Goal: Task Accomplishment & Management: Complete application form

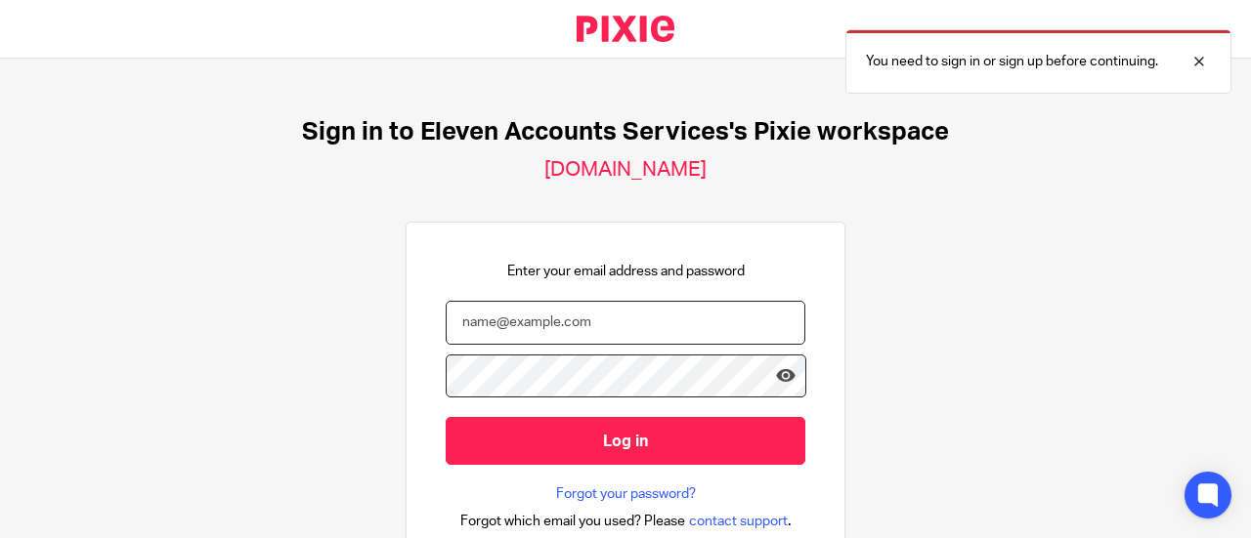
click at [615, 323] on input "email" at bounding box center [626, 323] width 360 height 44
type input "office@elevenaccounts.com"
click at [446, 417] on input "Log in" at bounding box center [626, 441] width 360 height 48
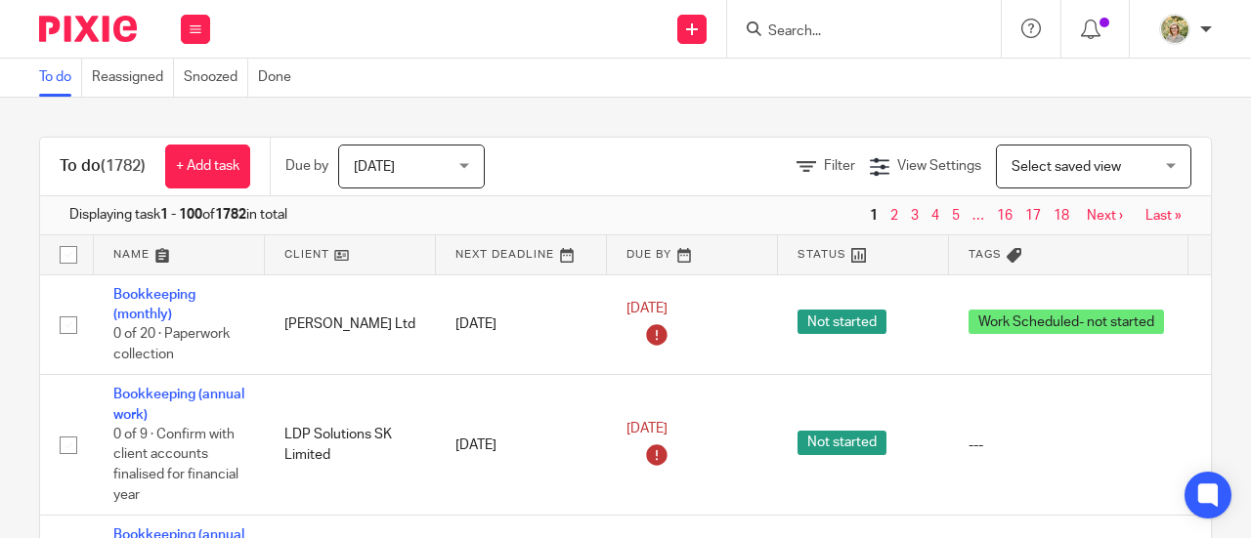
click at [834, 38] on input "Search" at bounding box center [854, 32] width 176 height 18
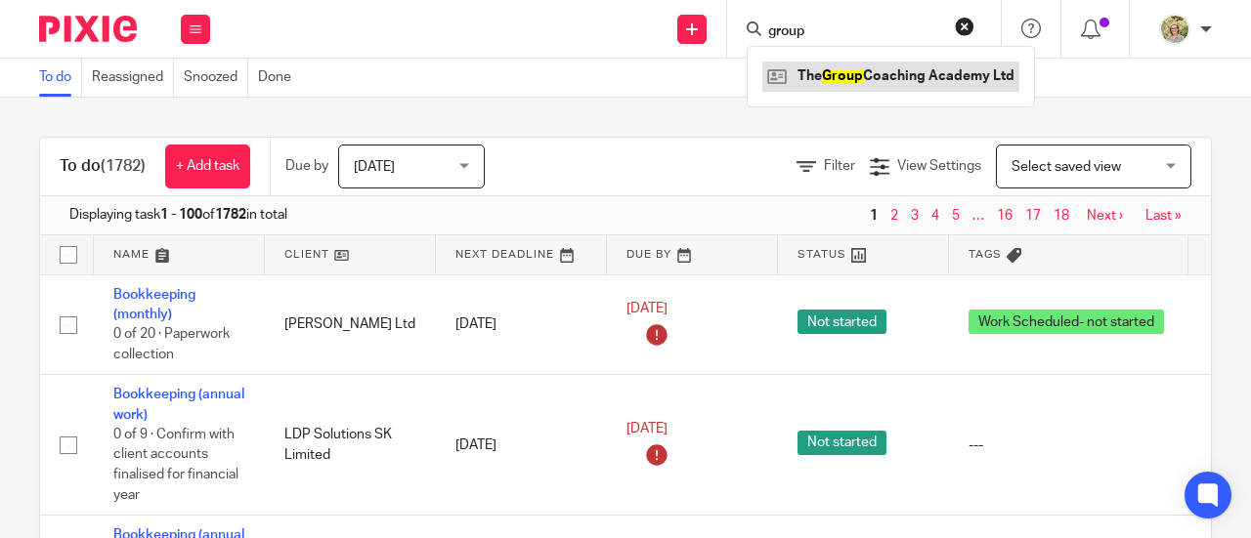
type input "group"
click at [863, 73] on link at bounding box center [890, 76] width 257 height 29
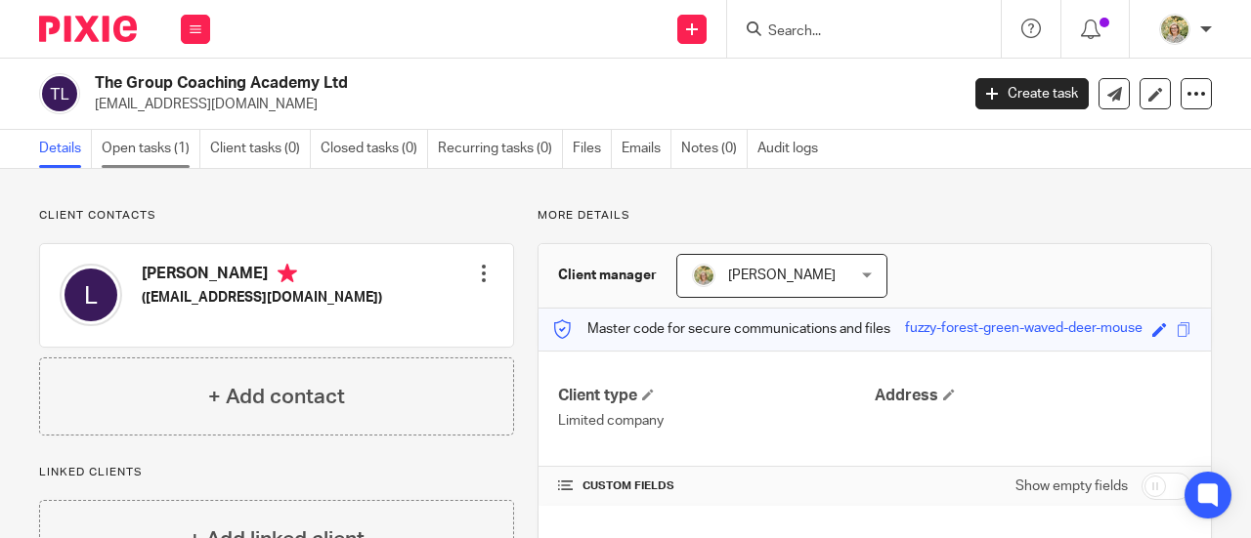
click at [146, 144] on link "Open tasks (1)" at bounding box center [151, 149] width 99 height 38
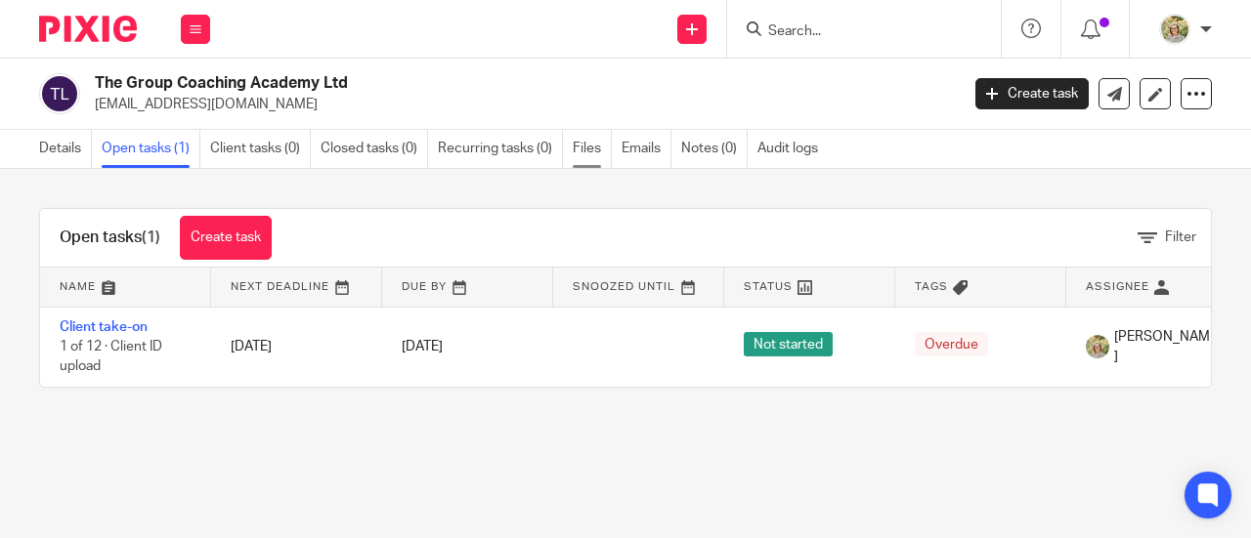
click at [585, 148] on link "Files" at bounding box center [592, 149] width 39 height 38
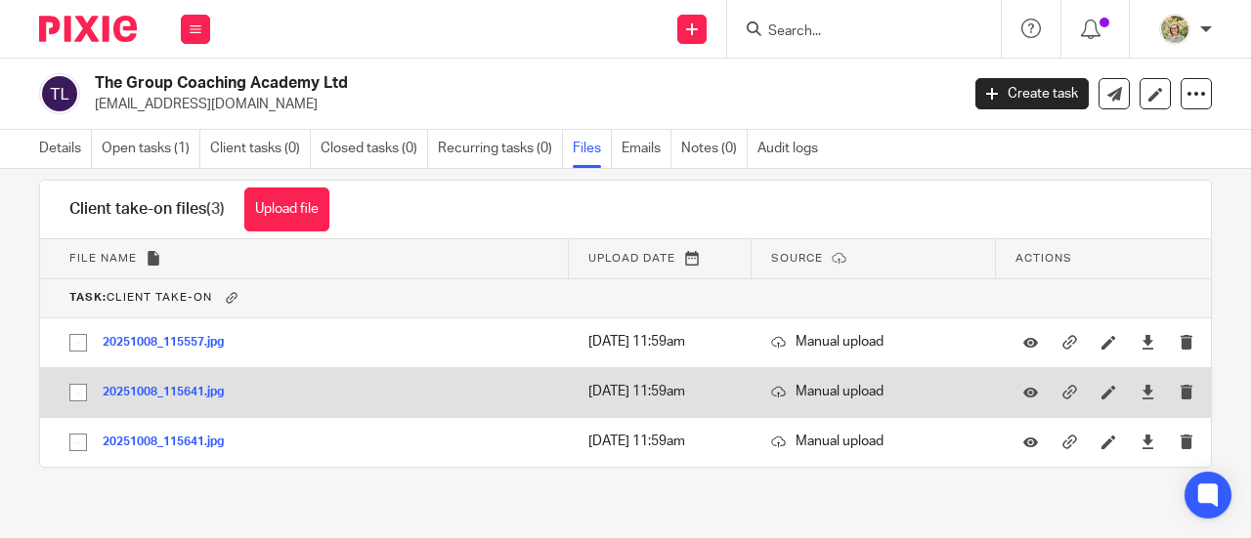
scroll to position [43, 0]
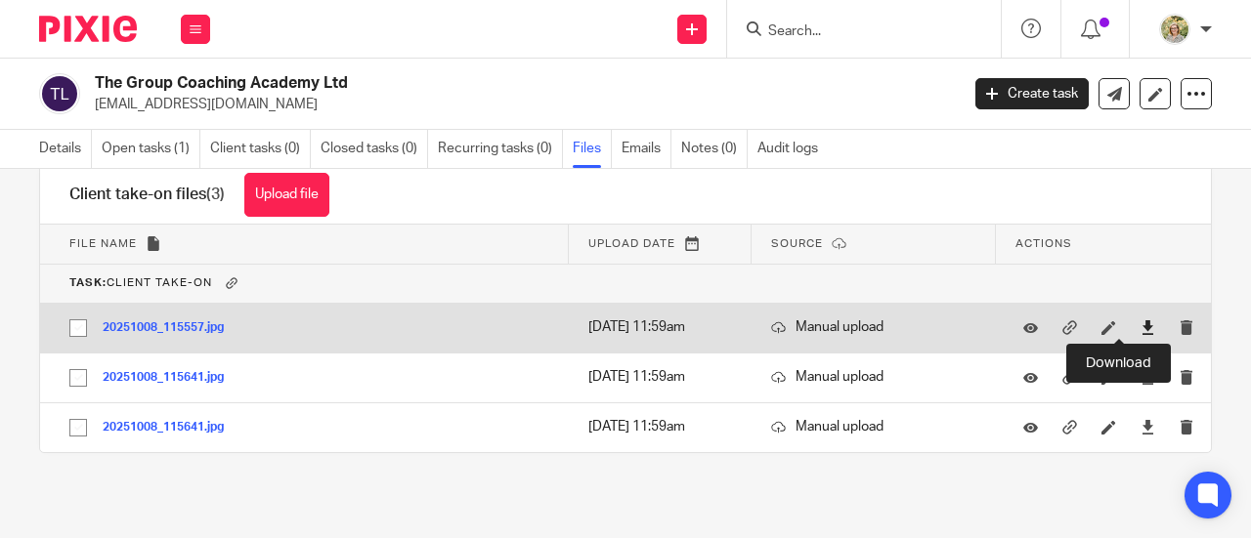
click at [1140, 322] on icon at bounding box center [1147, 327] width 15 height 15
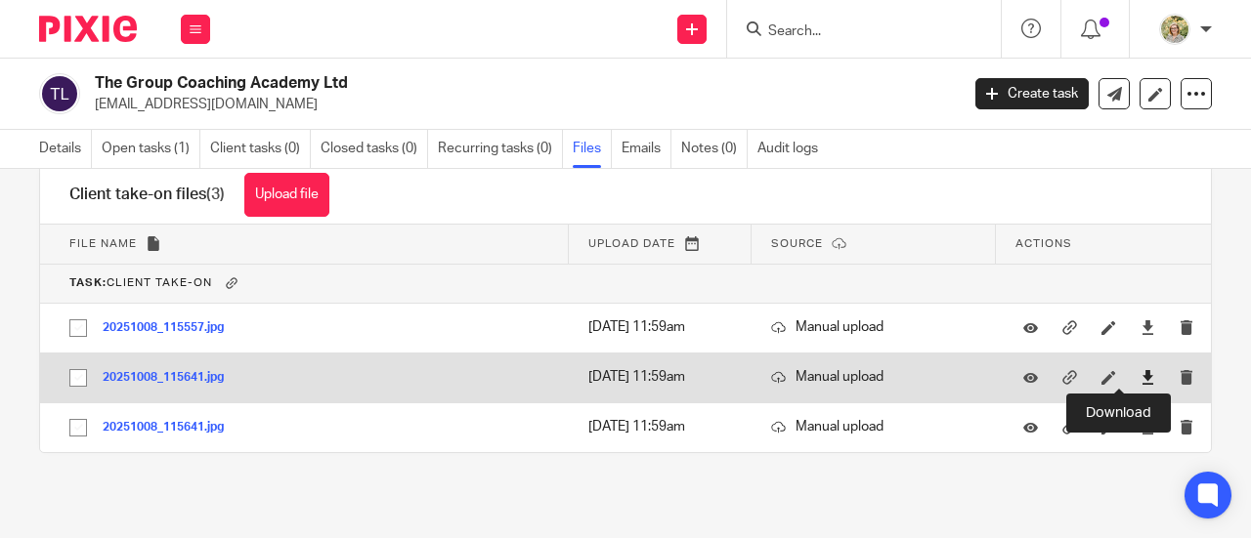
drag, startPoint x: 1117, startPoint y: 373, endPoint x: 1120, endPoint y: 392, distance: 18.8
click at [1140, 373] on icon at bounding box center [1147, 377] width 15 height 15
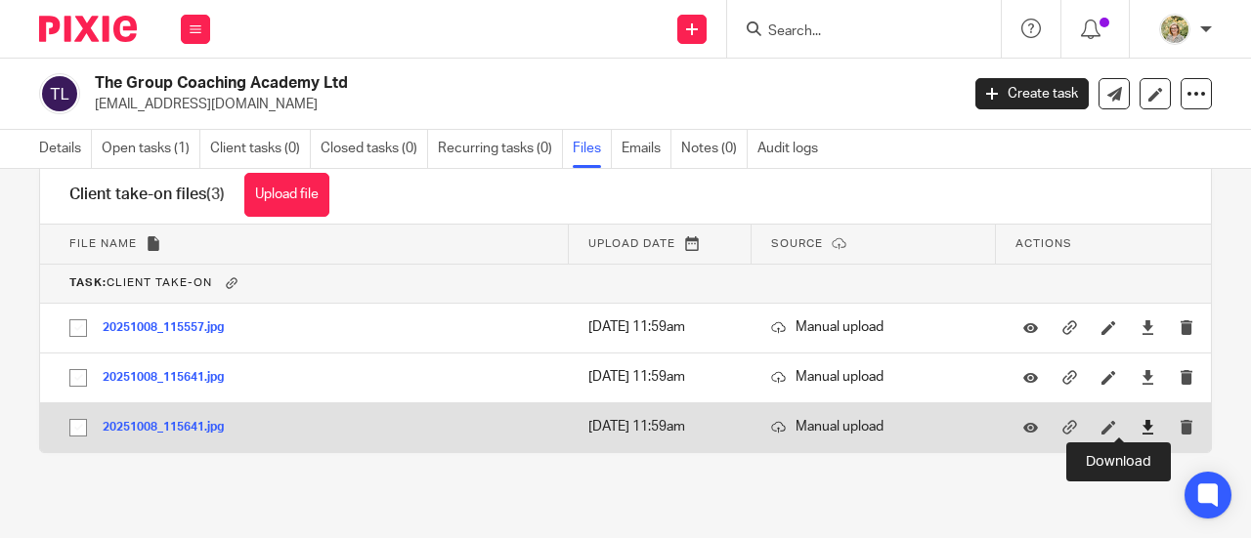
click at [1140, 427] on icon at bounding box center [1147, 427] width 15 height 15
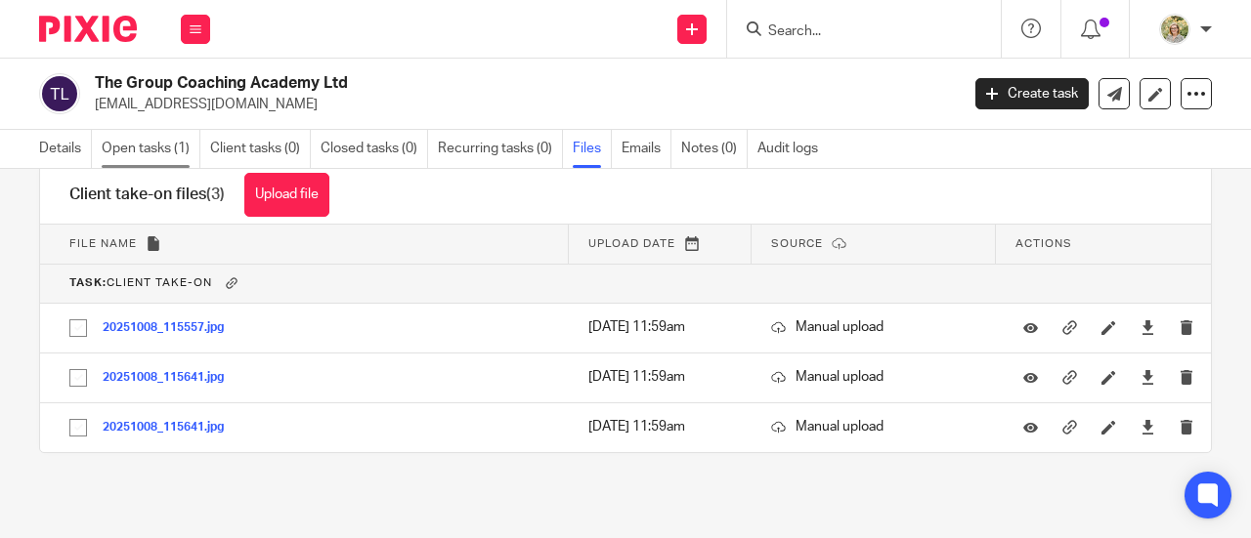
click at [158, 146] on link "Open tasks (1)" at bounding box center [151, 149] width 99 height 38
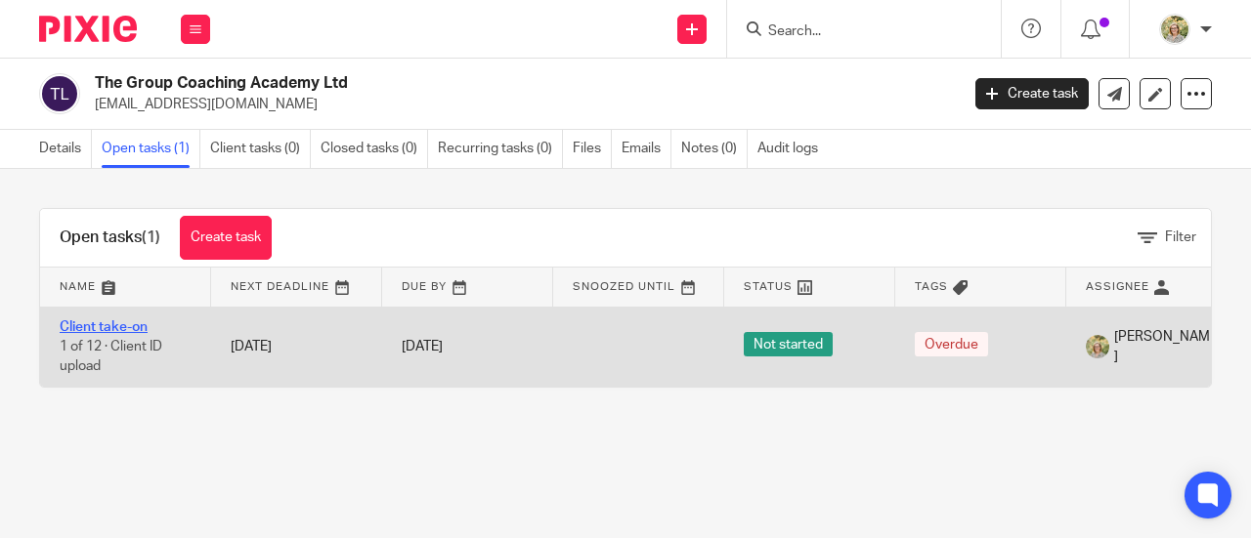
click at [92, 322] on link "Client take-on" at bounding box center [104, 327] width 88 height 14
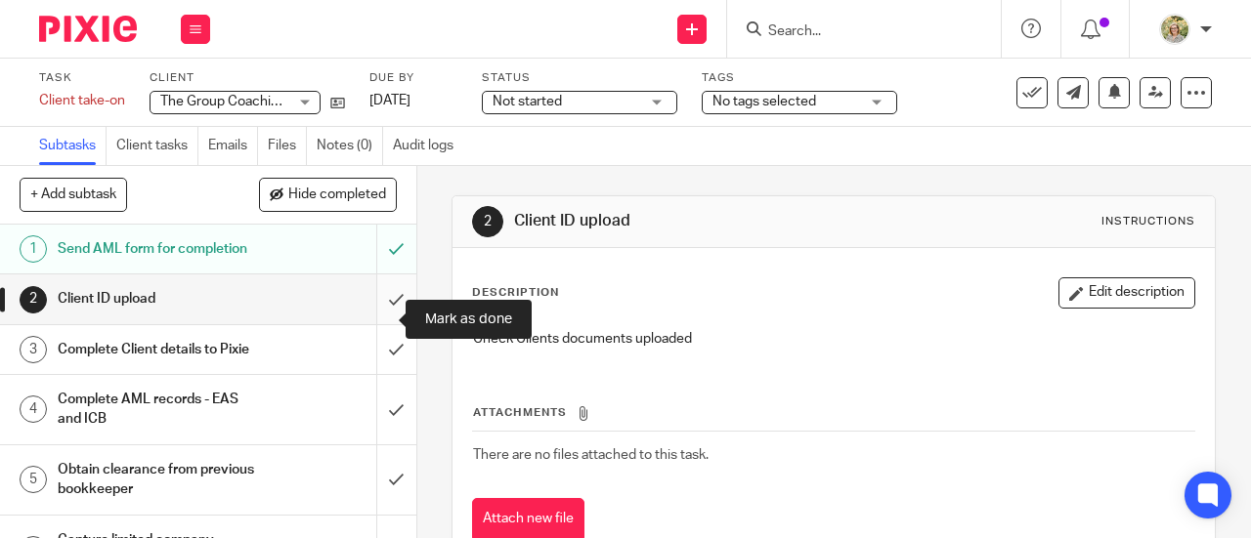
click at [373, 321] on input "submit" at bounding box center [208, 299] width 416 height 49
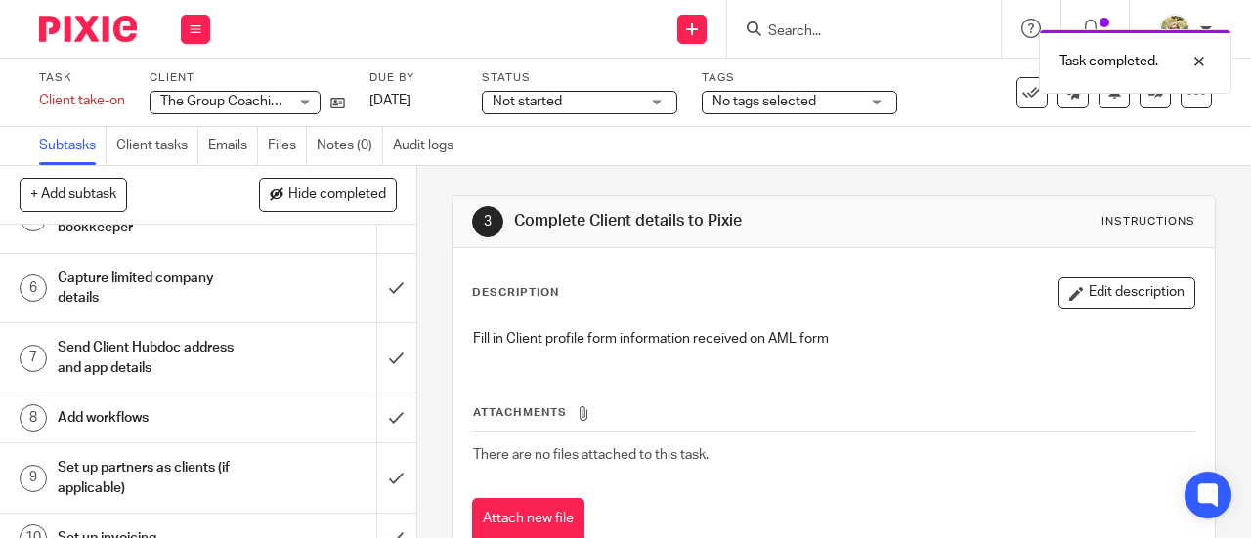
scroll to position [293, 0]
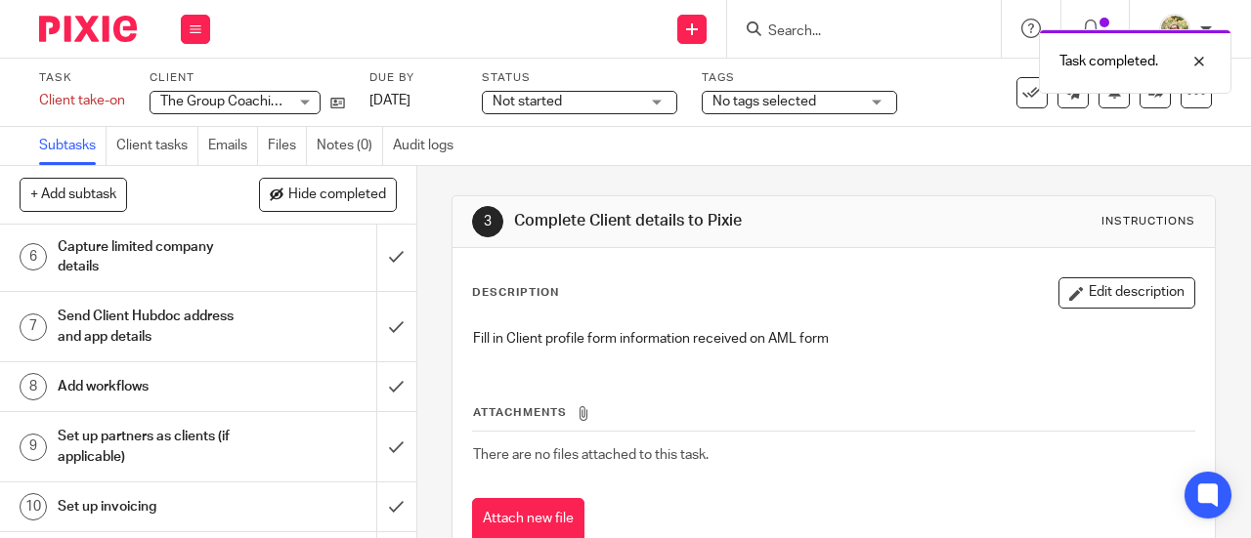
click at [218, 352] on h1 "Send Client Hubdoc address and app details" at bounding box center [157, 327] width 199 height 50
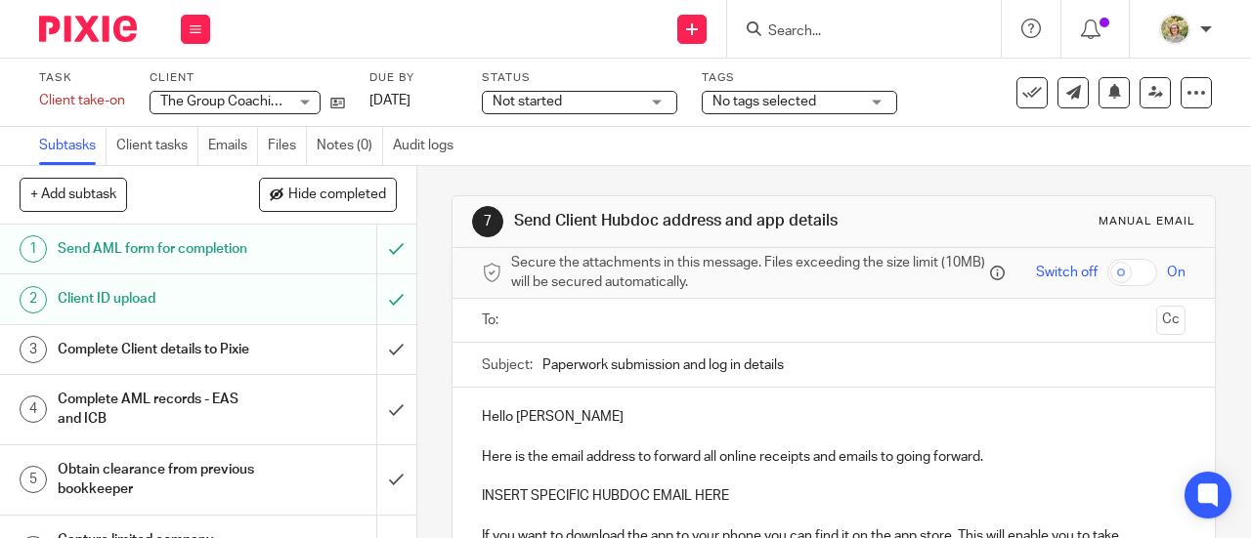
click at [570, 323] on input "text" at bounding box center [833, 321] width 630 height 22
type input "J"
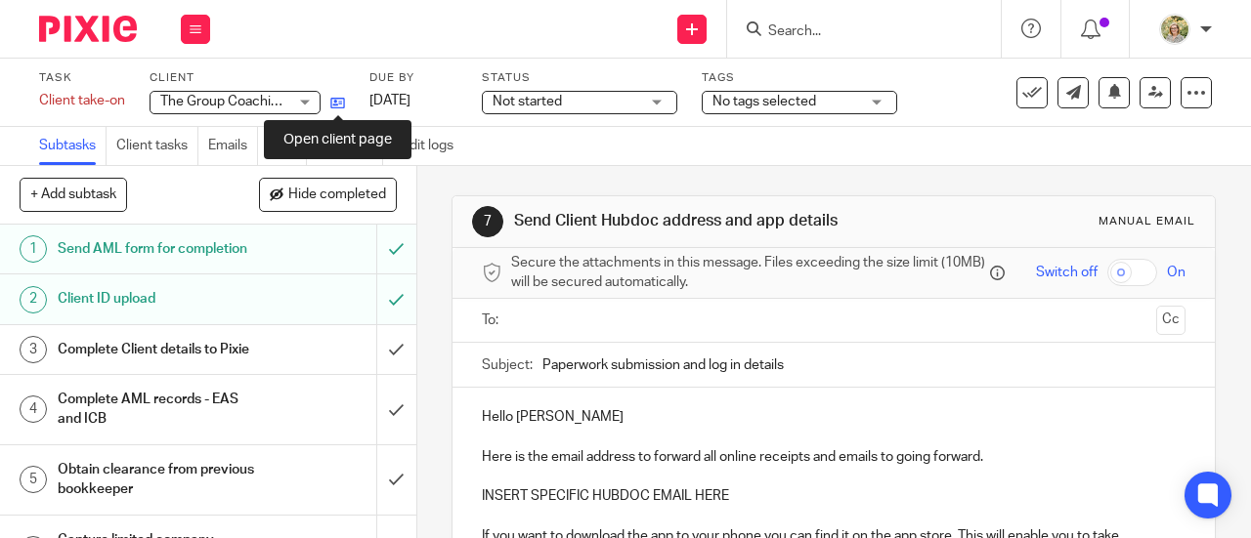
click at [345, 102] on icon at bounding box center [337, 103] width 15 height 15
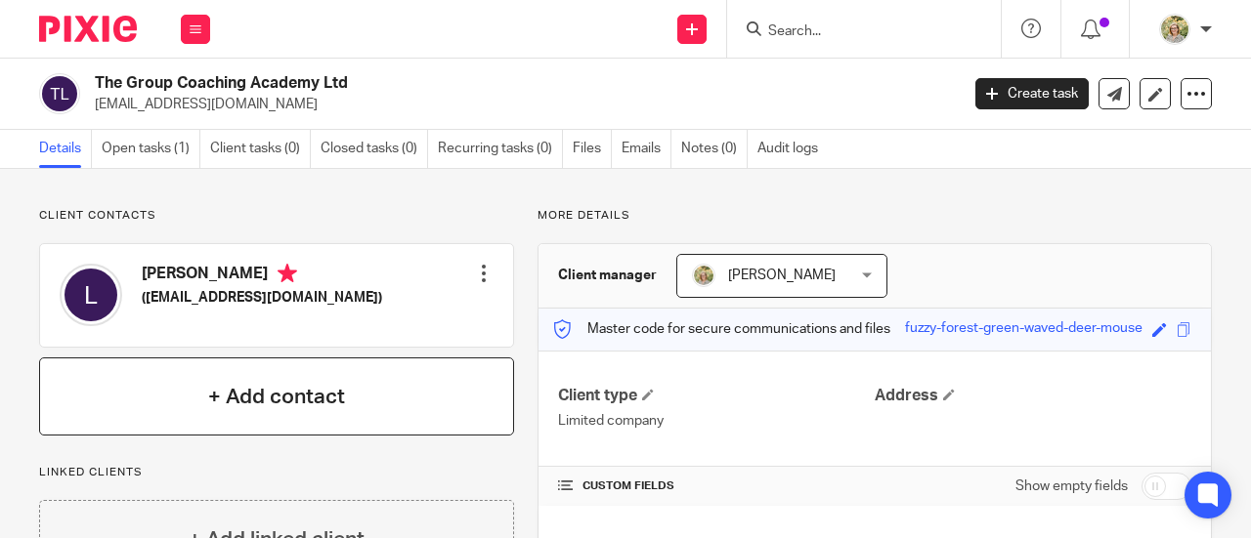
click at [304, 390] on h4 "+ Add contact" at bounding box center [276, 397] width 137 height 30
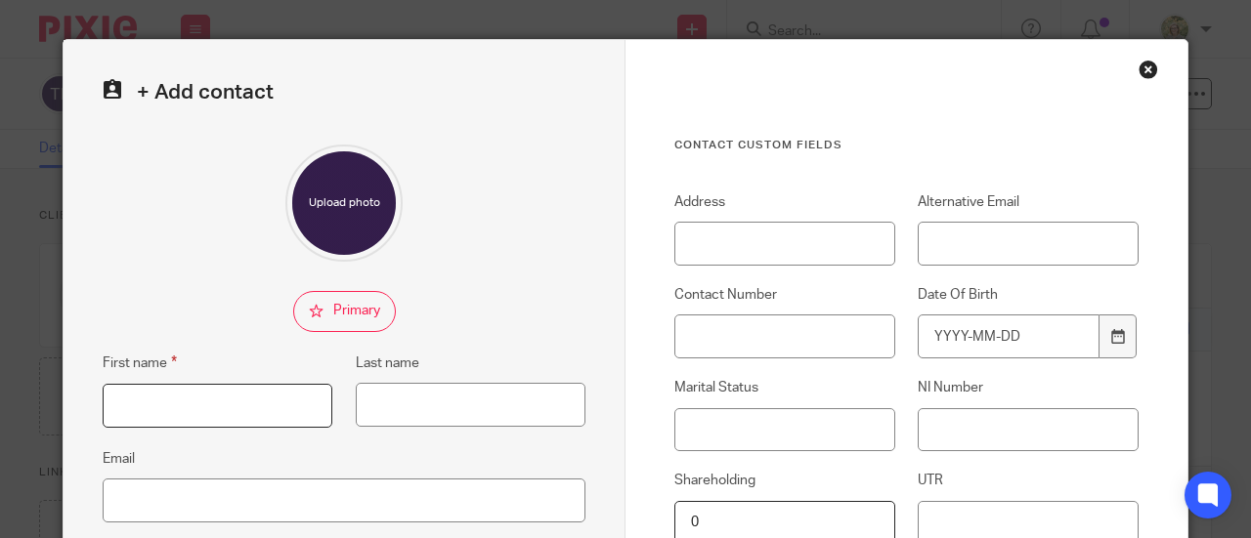
click at [185, 400] on input "First name" at bounding box center [218, 406] width 230 height 44
type input "Jana"
type input "Kennedy"
paste input "jana kennedy <jana@jana-kennedy.com>"
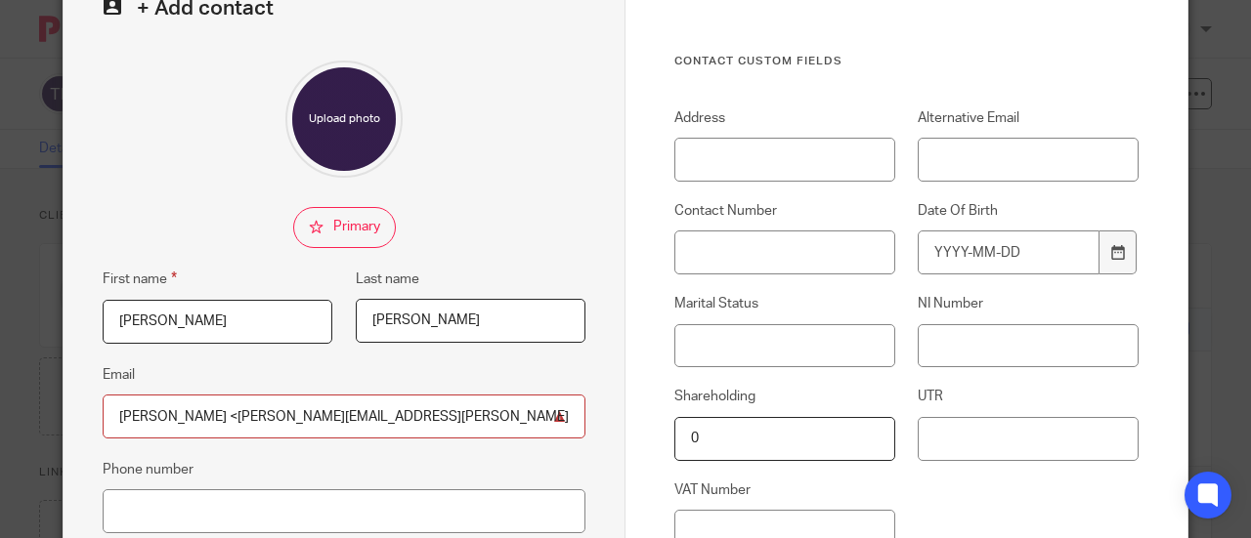
scroll to position [293, 0]
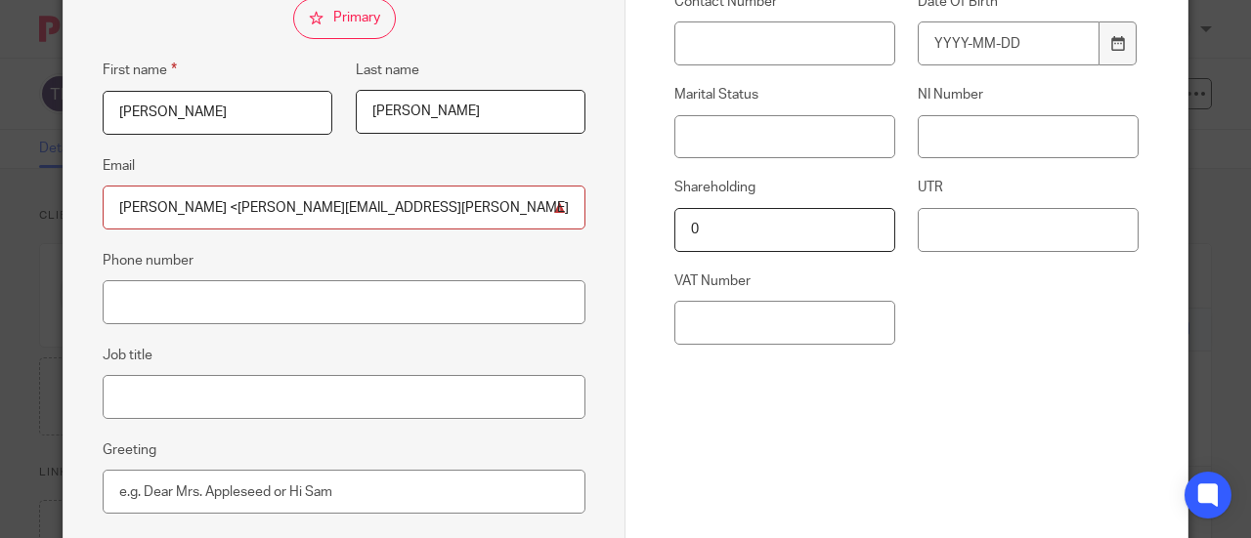
drag, startPoint x: 202, startPoint y: 203, endPoint x: 89, endPoint y: 231, distance: 116.6
click at [89, 231] on div "+ Add contact First name Jana Last name Kennedy Email jana kennedy <jana@jana-k…" at bounding box center [345, 221] width 562 height 949
click at [293, 204] on input "jana@jana-kennedy.com>" at bounding box center [344, 208] width 483 height 44
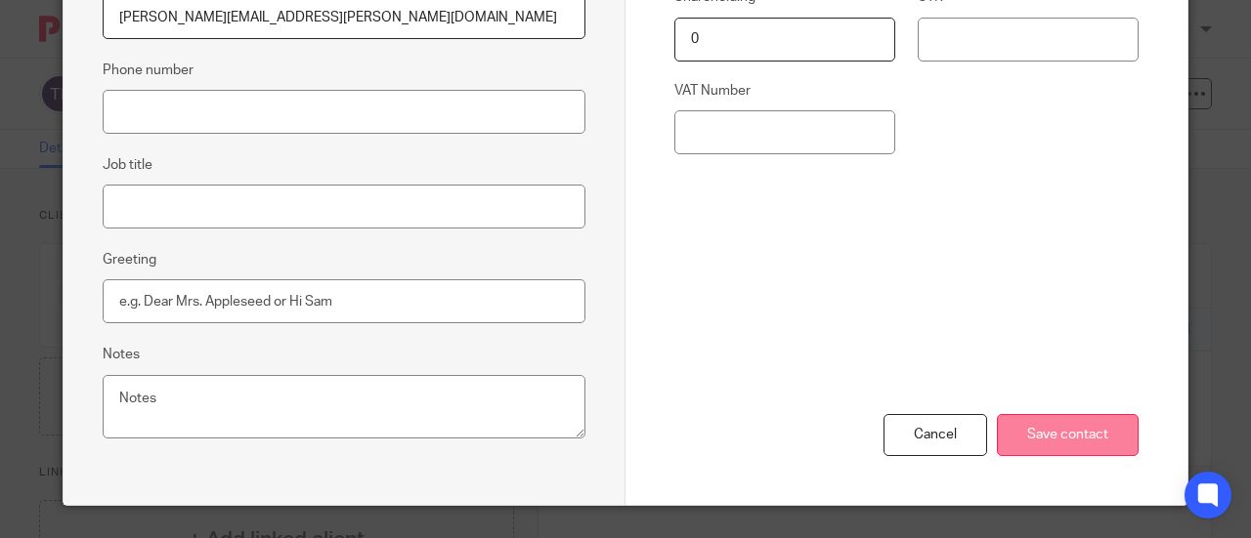
scroll to position [489, 0]
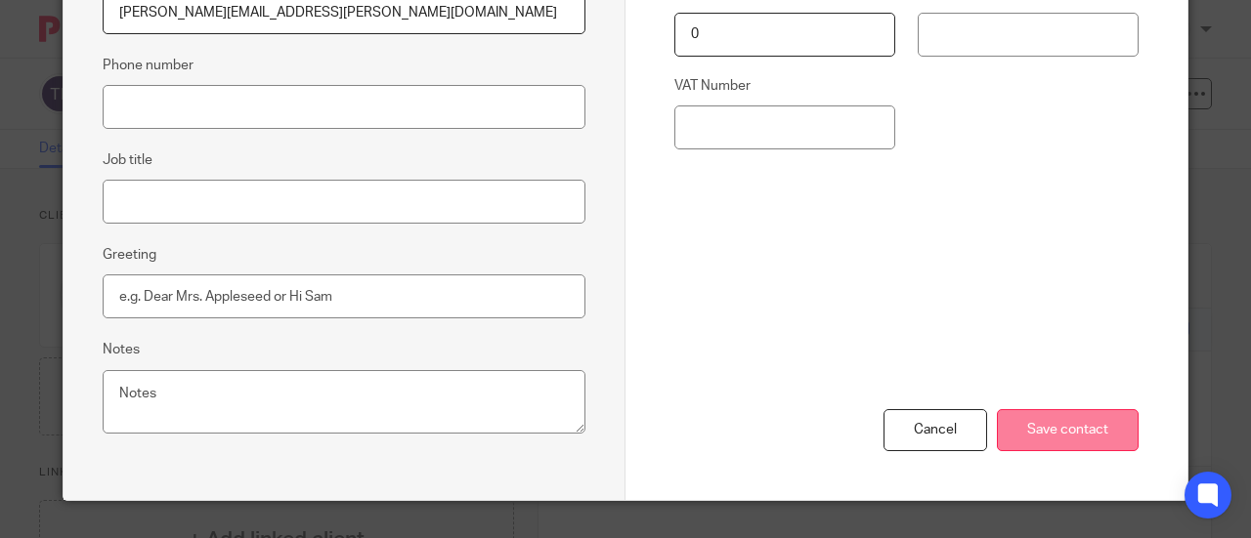
type input "[PERSON_NAME][EMAIL_ADDRESS][PERSON_NAME][DOMAIN_NAME]"
click at [1091, 439] on input "Save contact" at bounding box center [1068, 430] width 142 height 42
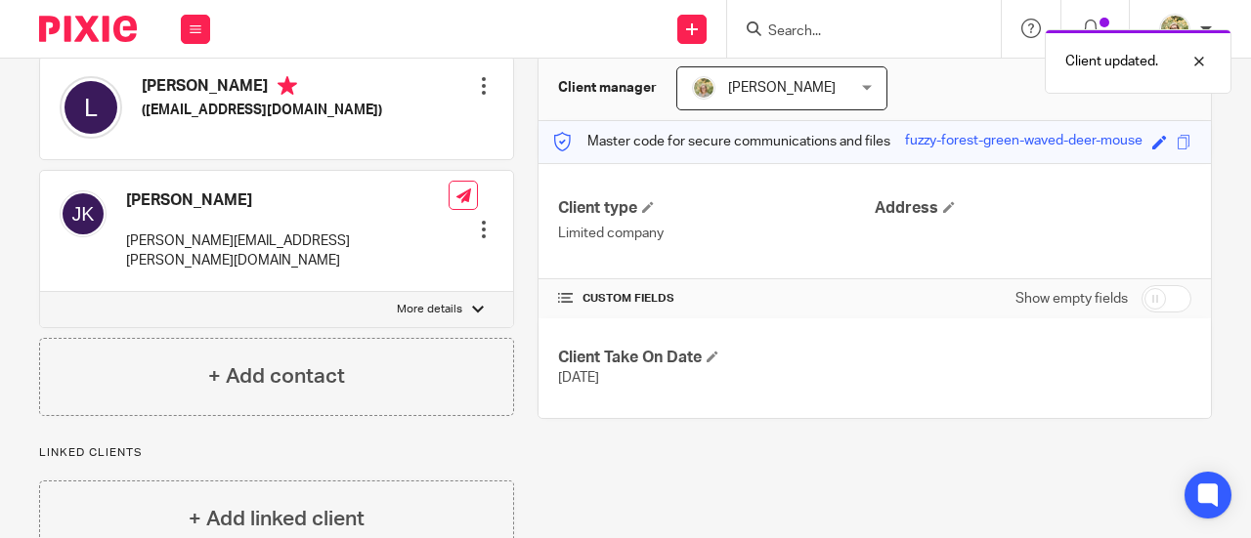
scroll to position [195, 0]
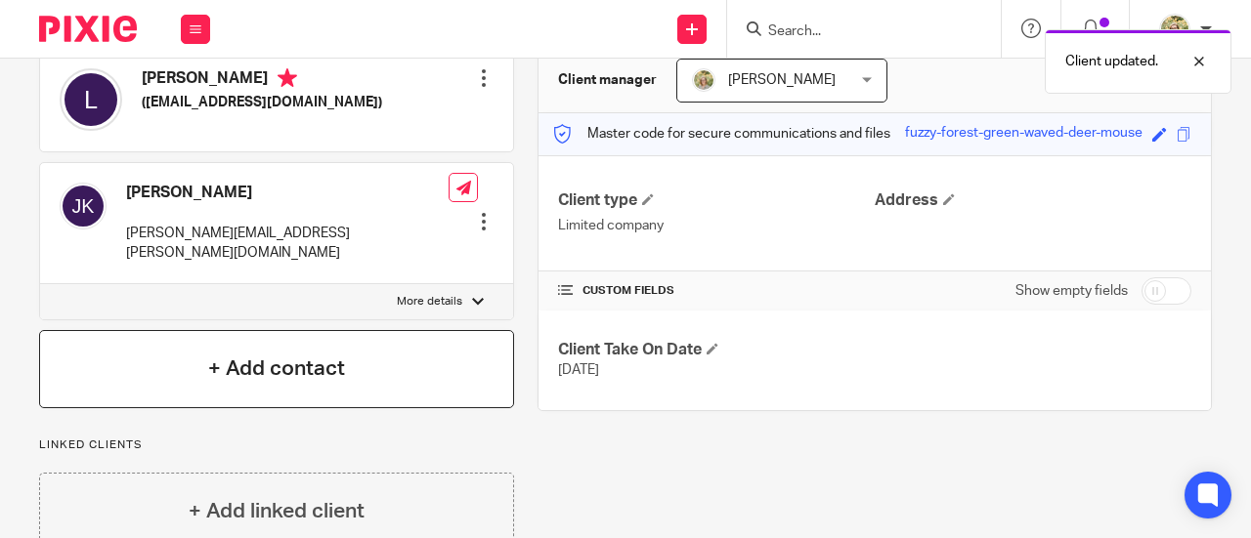
click at [277, 354] on h4 "+ Add contact" at bounding box center [276, 369] width 137 height 30
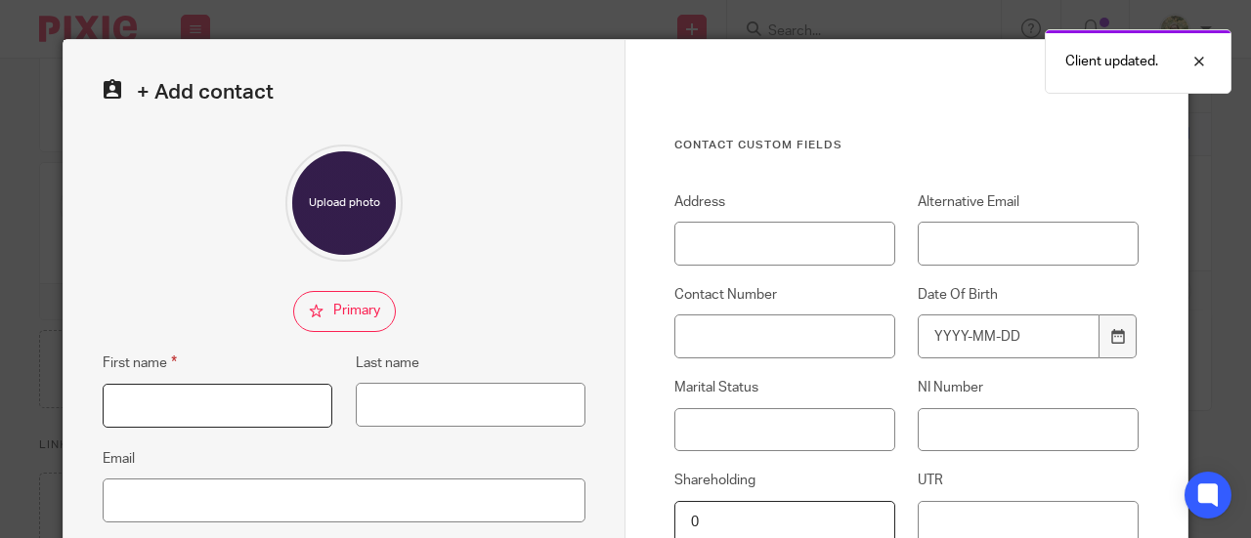
click at [221, 412] on input "First name" at bounding box center [218, 406] width 230 height 44
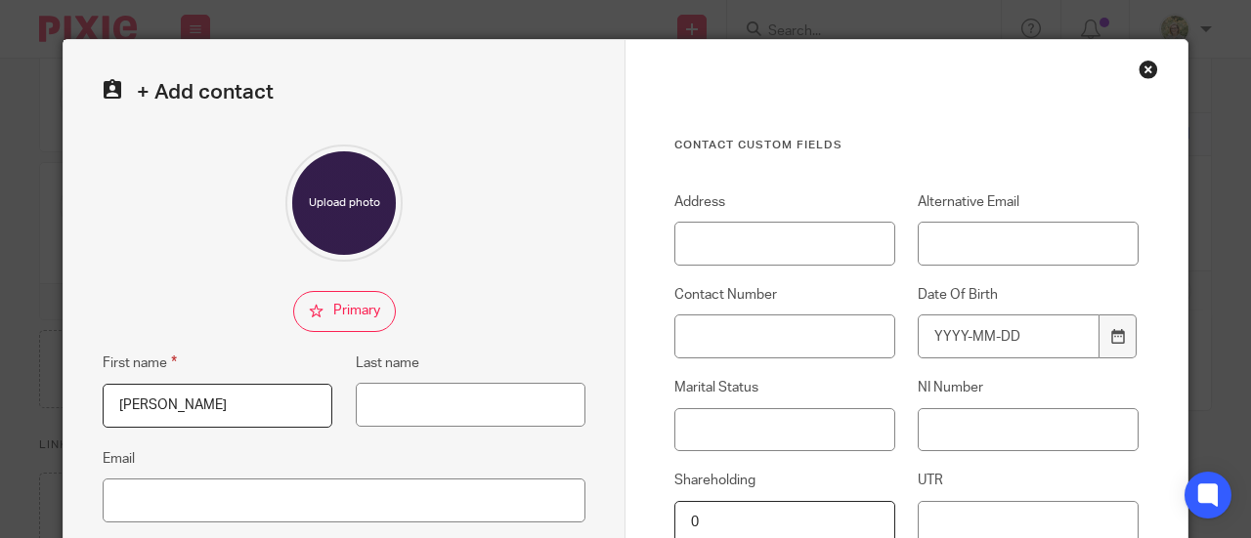
type input "Claire"
type input "Bradshaw"
paste input "Claire Bradshaw <claire@clairembradshaw.co.uk>"
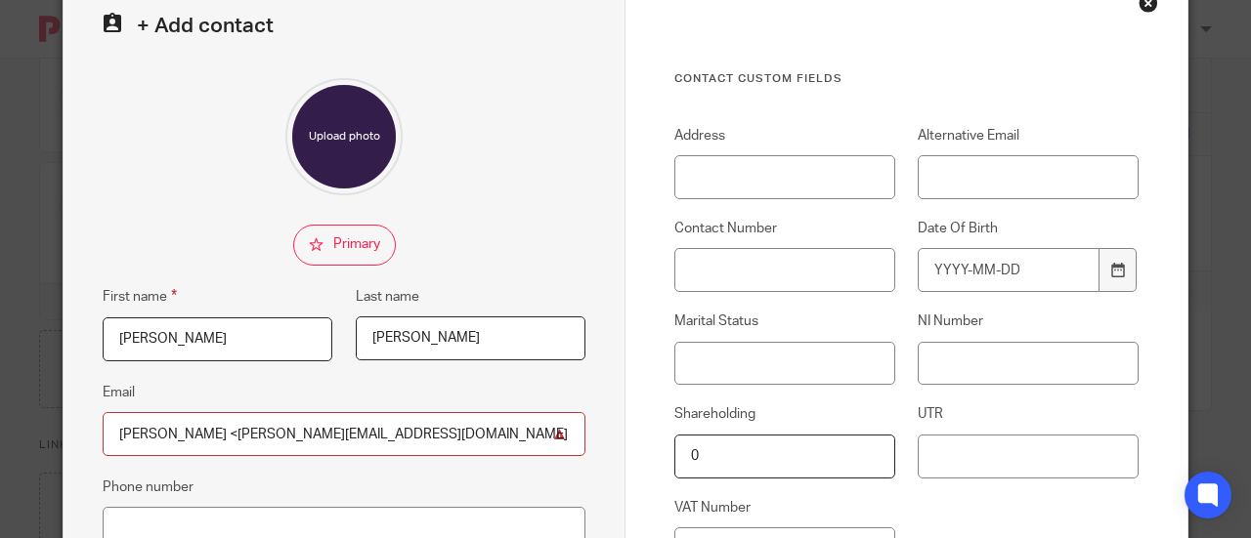
scroll to position [98, 0]
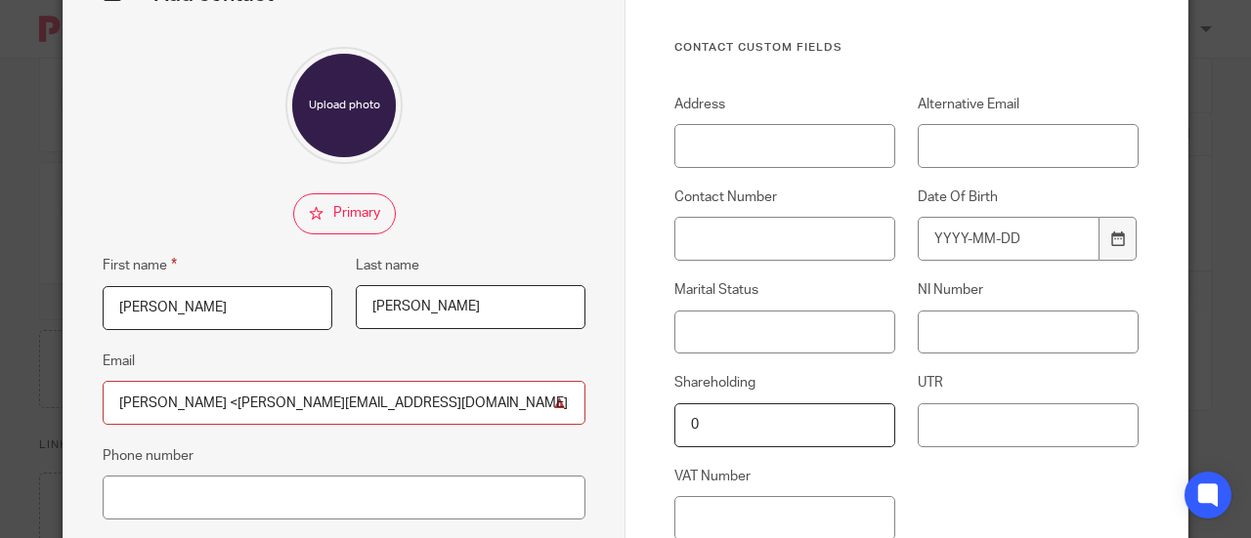
drag, startPoint x: 222, startPoint y: 402, endPoint x: 171, endPoint y: 427, distance: 56.8
click at [87, 429] on div "+ Add contact First name Claire Last name Bradshaw Email Claire Bradshaw <clair…" at bounding box center [345, 416] width 562 height 949
click at [369, 407] on input "claire@clairembradshaw.co.uk>" at bounding box center [344, 403] width 483 height 44
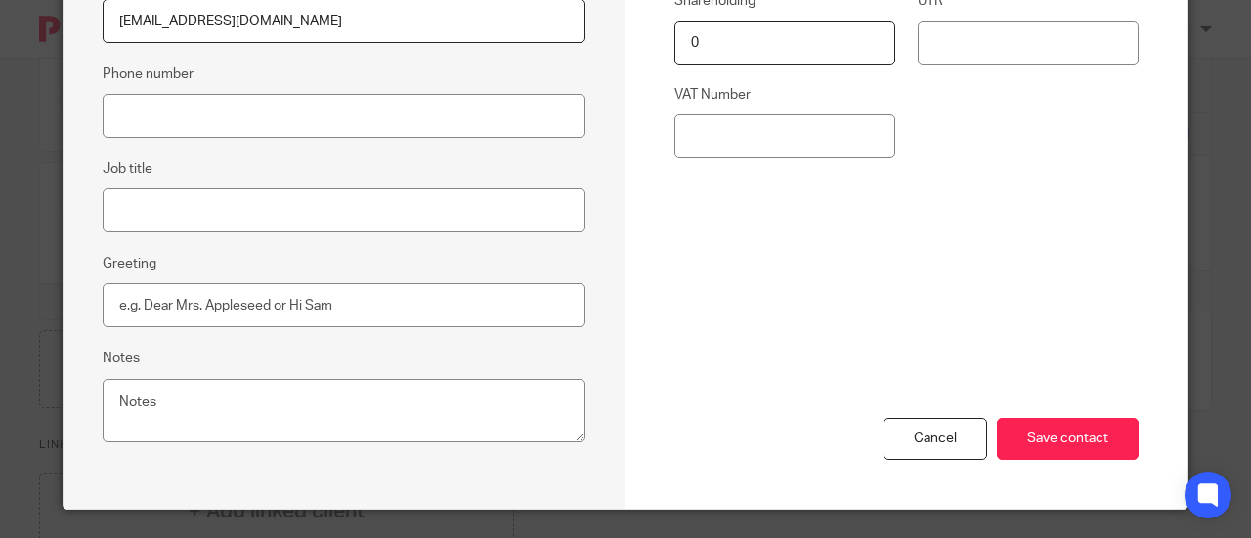
scroll to position [489, 0]
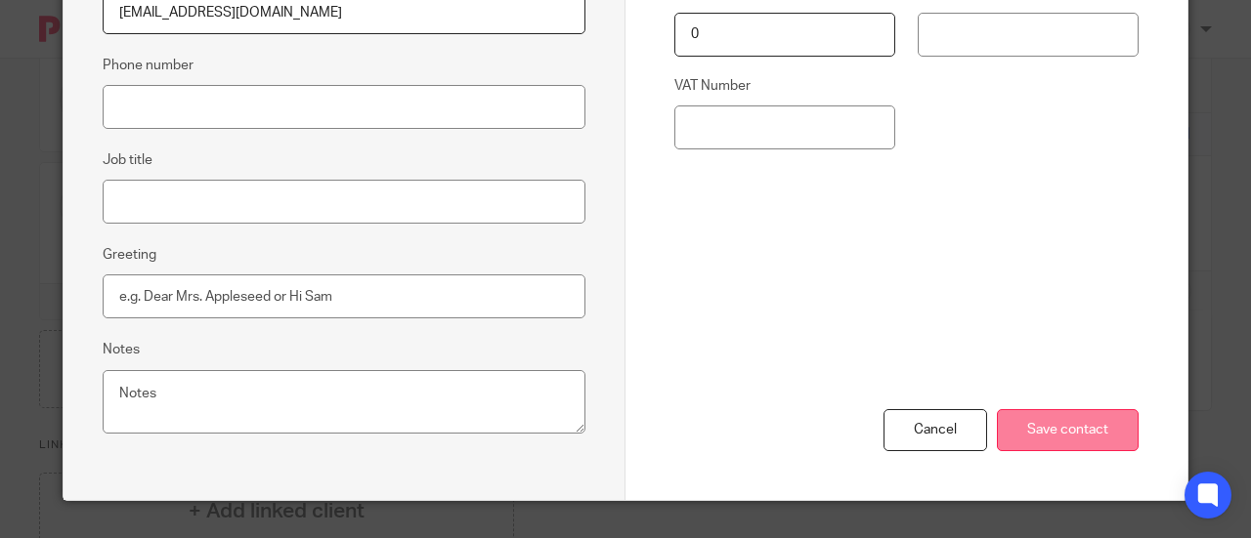
type input "claire@clairembradshaw.co.uk"
click at [1096, 429] on input "Save contact" at bounding box center [1068, 430] width 142 height 42
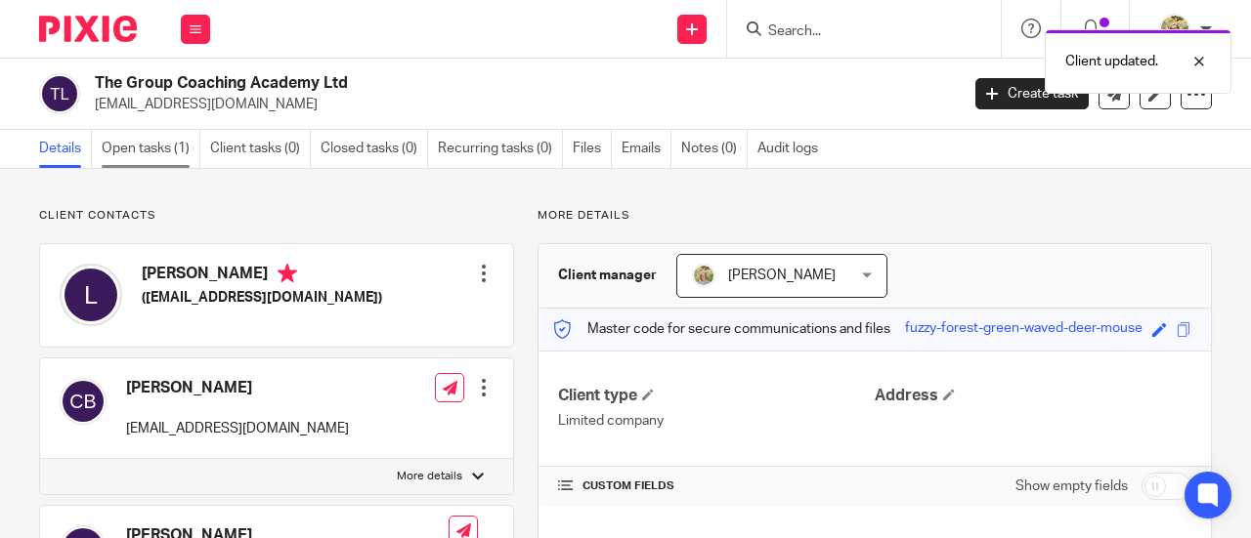
click at [158, 149] on link "Open tasks (1)" at bounding box center [151, 149] width 99 height 38
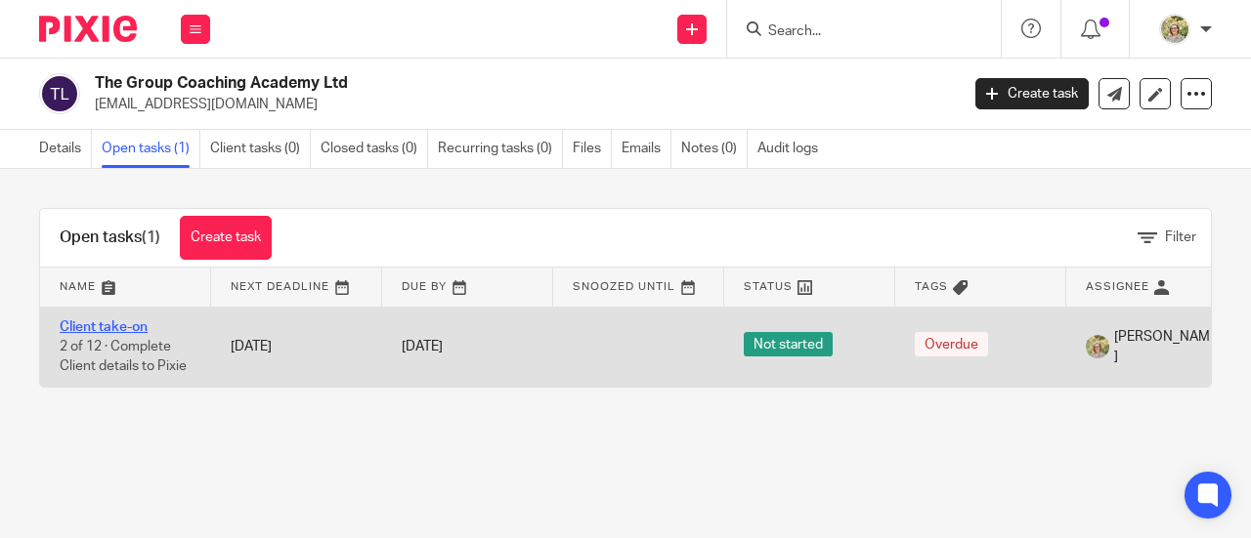
click at [98, 323] on link "Client take-on" at bounding box center [104, 327] width 88 height 14
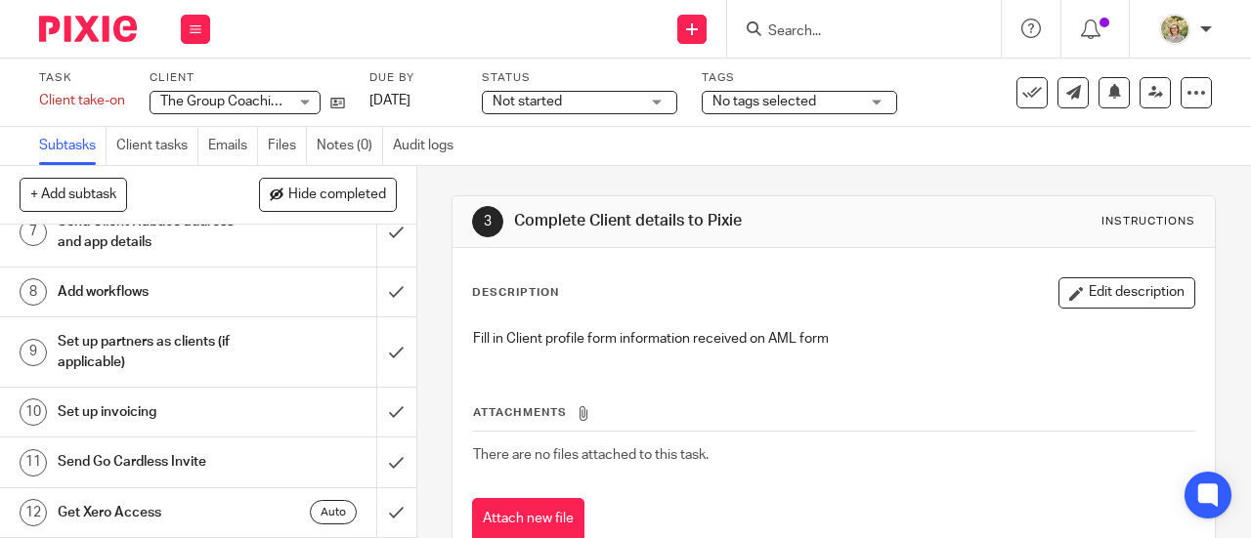
scroll to position [326, 0]
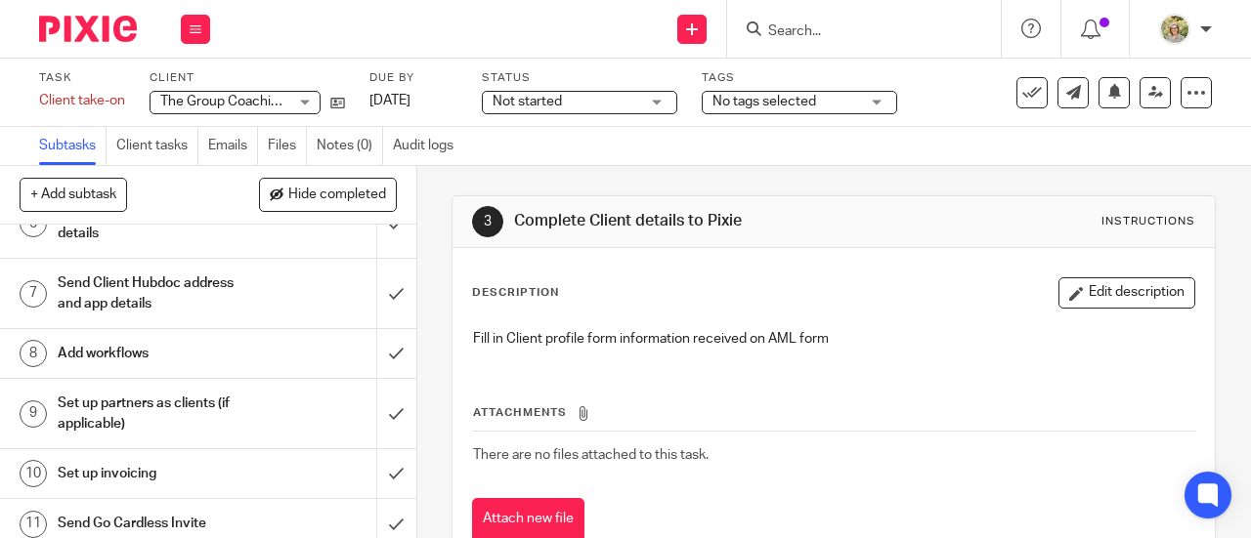
click at [256, 319] on div "Send Client Hubdoc address and app details" at bounding box center [207, 294] width 299 height 50
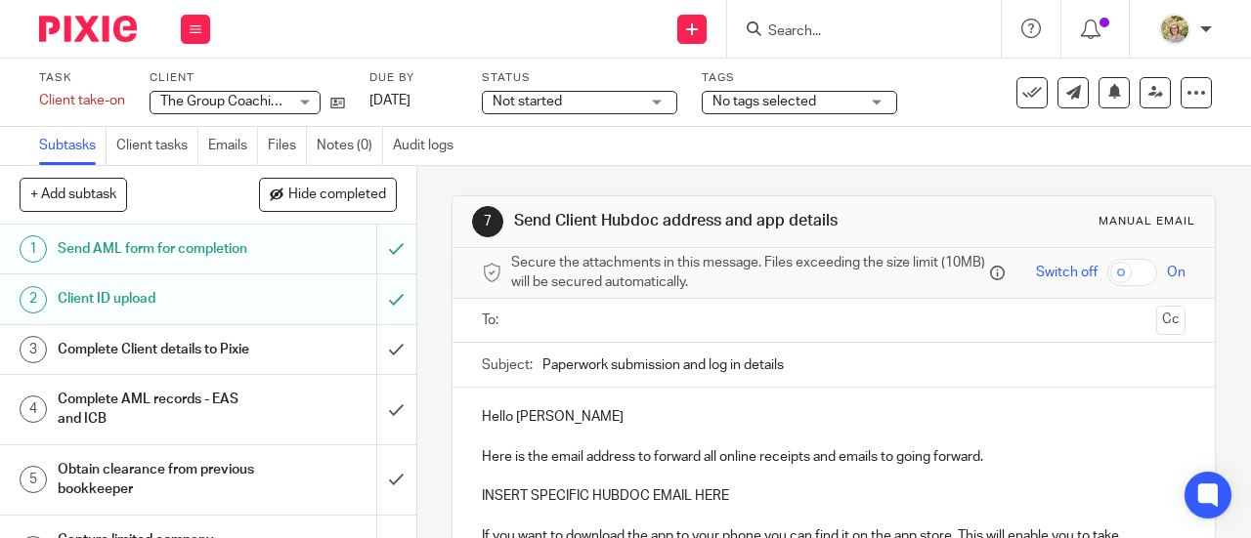
click at [567, 337] on ul at bounding box center [834, 321] width 643 height 32
click at [572, 325] on input "text" at bounding box center [833, 321] width 630 height 22
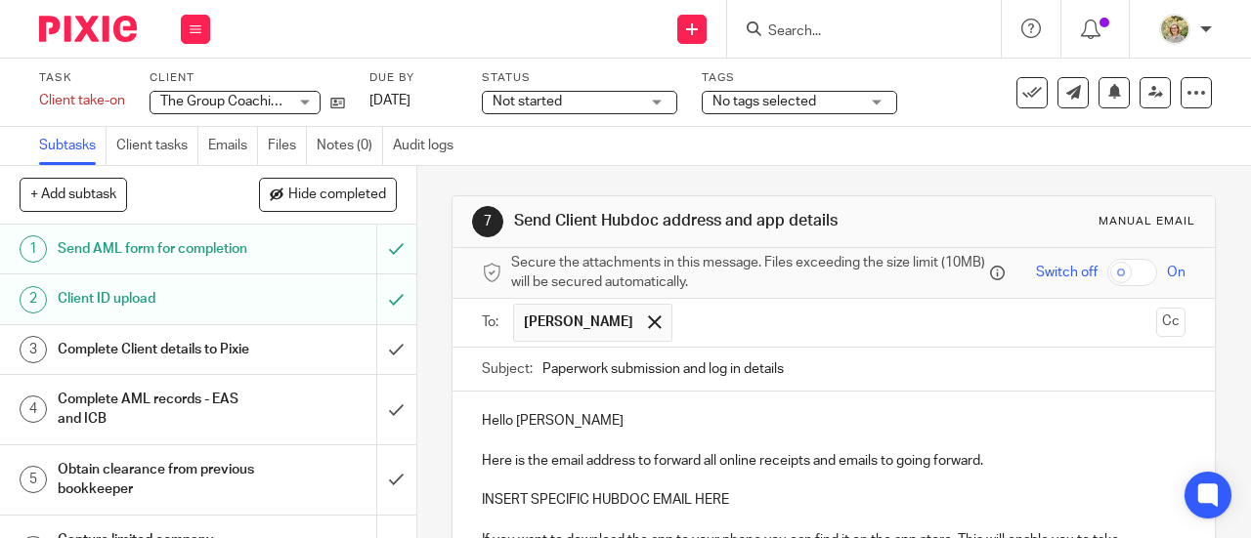
click at [682, 318] on input "text" at bounding box center [915, 323] width 467 height 38
click at [874, 312] on input "text" at bounding box center [996, 323] width 303 height 38
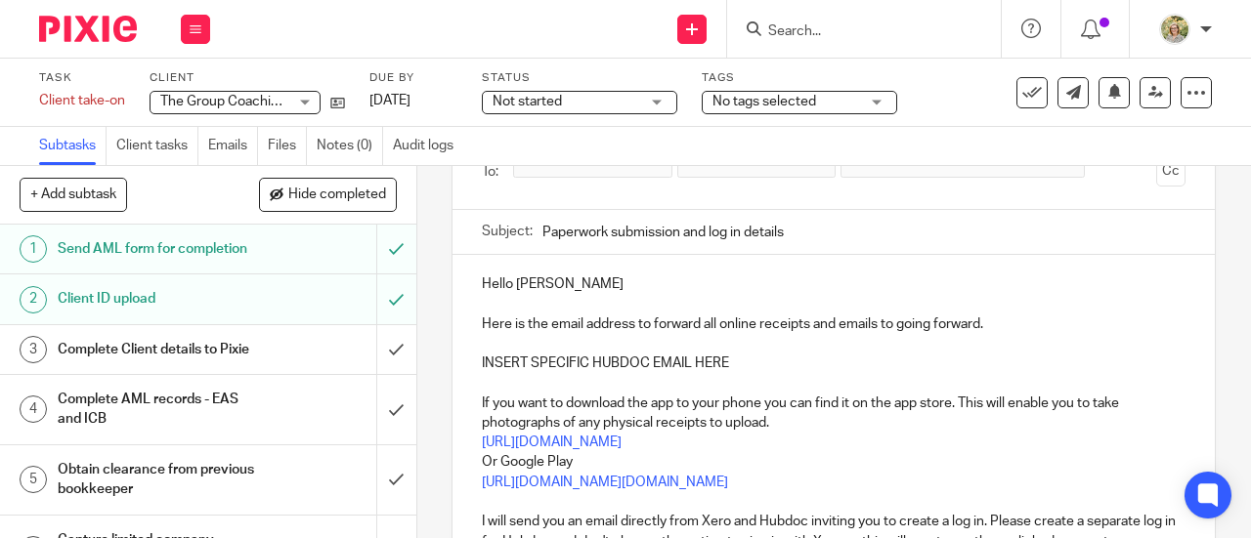
scroll to position [195, 0]
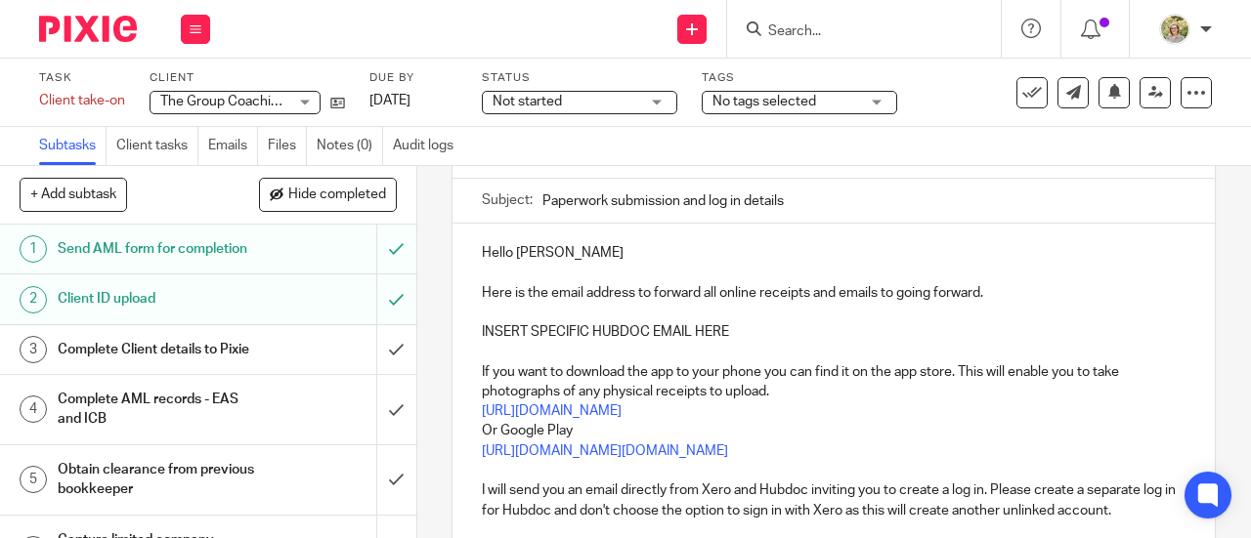
click at [586, 254] on p "Hello [PERSON_NAME]" at bounding box center [833, 253] width 703 height 20
drag, startPoint x: 571, startPoint y: 251, endPoint x: 512, endPoint y: 265, distance: 60.2
click at [512, 263] on p "Hello [PERSON_NAME]" at bounding box center [833, 253] width 703 height 20
click at [731, 337] on p "INSERT SPECIFIC HUBDOC EMAIL HERE" at bounding box center [833, 332] width 703 height 20
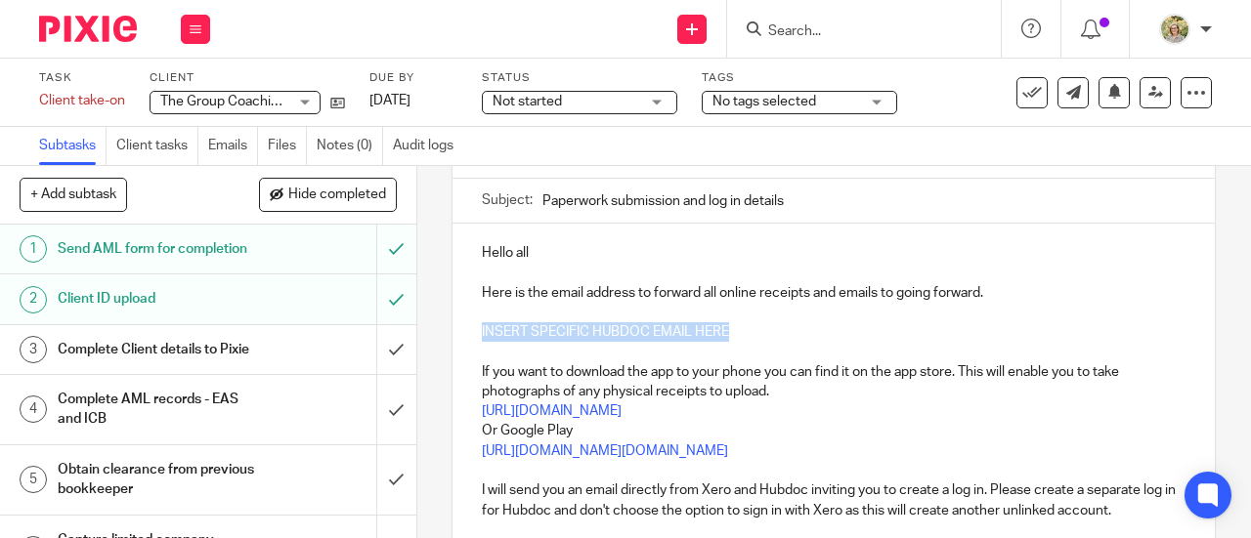
drag, startPoint x: 723, startPoint y: 334, endPoint x: 463, endPoint y: 345, distance: 260.1
click at [463, 345] on div "Hello all Here is the email address to forward all online receipts and emails t…" at bounding box center [833, 419] width 762 height 391
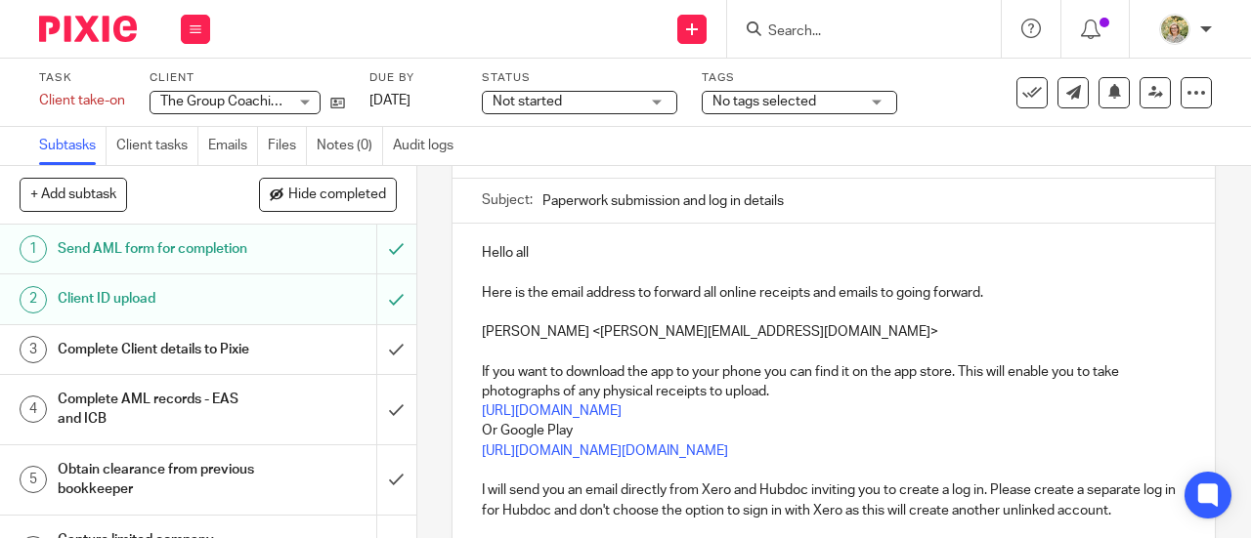
click at [794, 329] on p "[PERSON_NAME] <[PERSON_NAME][EMAIL_ADDRESS][DOMAIN_NAME]>" at bounding box center [833, 332] width 703 height 20
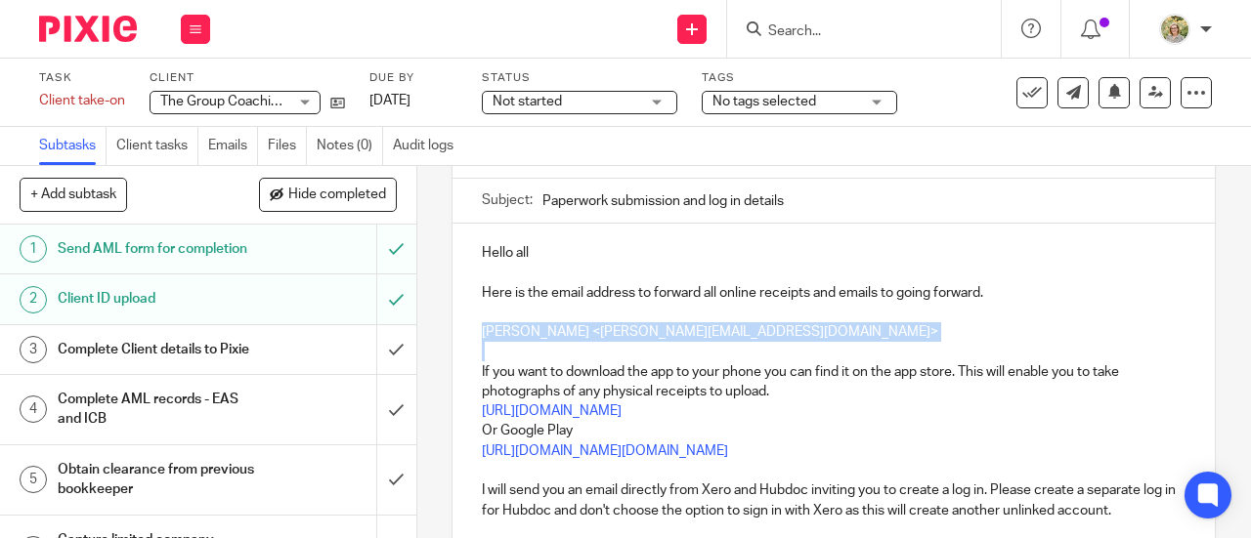
drag, startPoint x: 794, startPoint y: 329, endPoint x: 473, endPoint y: 337, distance: 321.6
click at [473, 337] on div "Hello all Here is the email address to forward all online receipts and emails t…" at bounding box center [833, 419] width 762 height 391
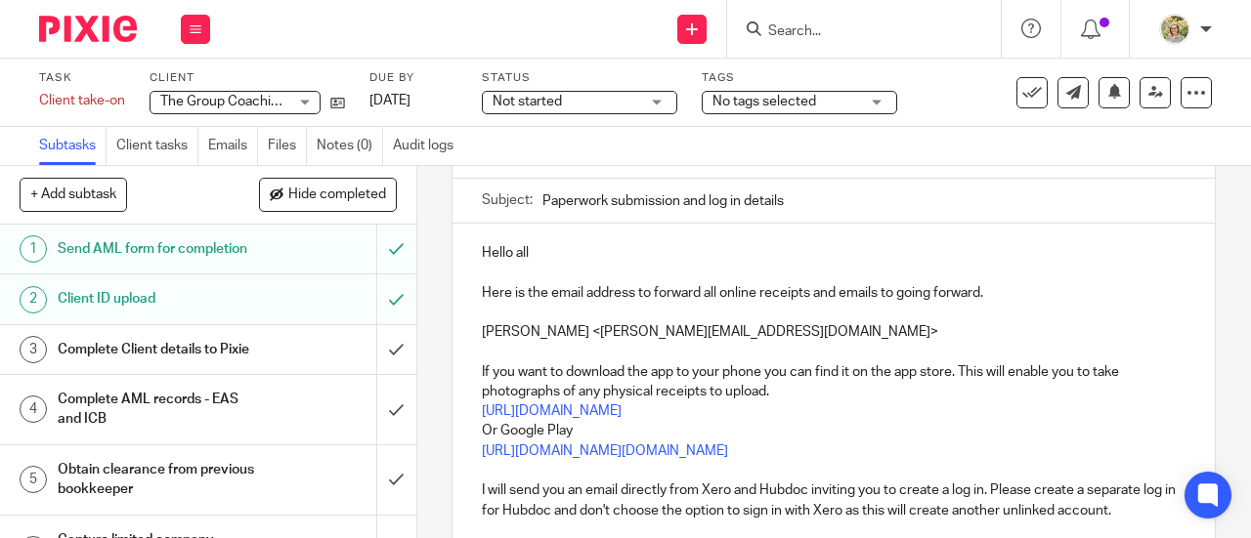
click at [806, 332] on p "[PERSON_NAME] <[PERSON_NAME][EMAIL_ADDRESS][DOMAIN_NAME]>" at bounding box center [833, 332] width 703 height 20
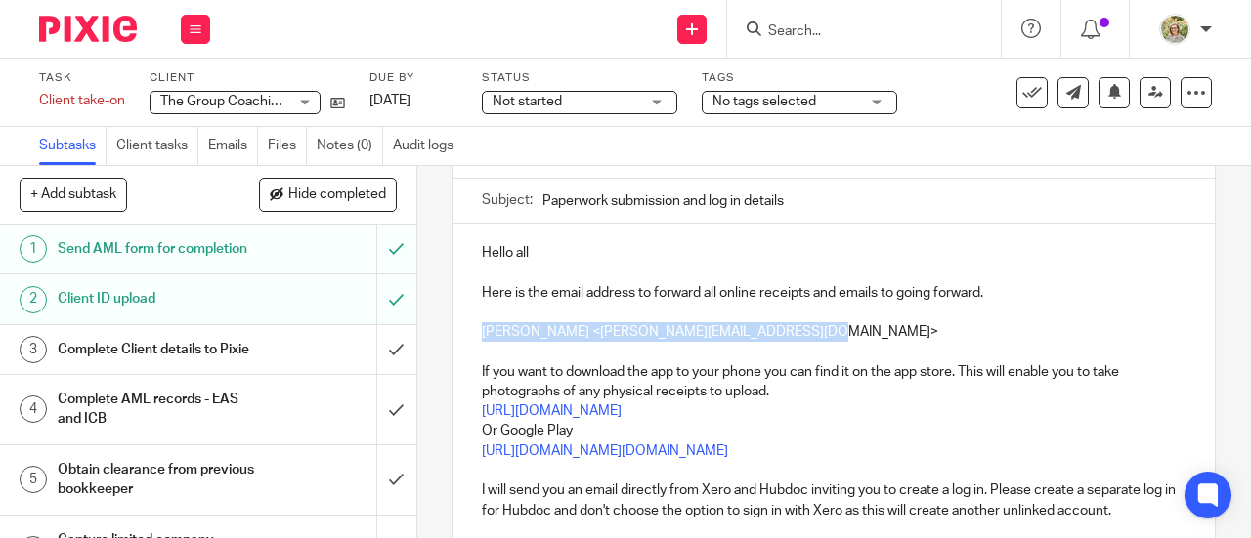
drag, startPoint x: 736, startPoint y: 335, endPoint x: 469, endPoint y: 337, distance: 266.7
click at [469, 337] on div "Hello all Here is the email address to forward all online receipts and emails t…" at bounding box center [833, 419] width 762 height 391
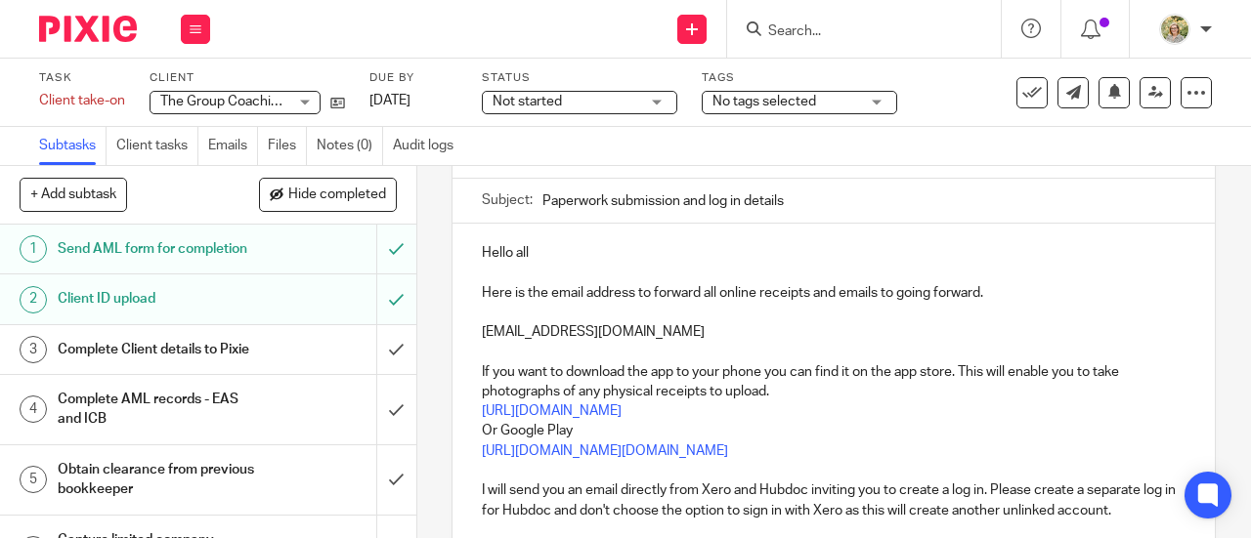
scroll to position [293, 0]
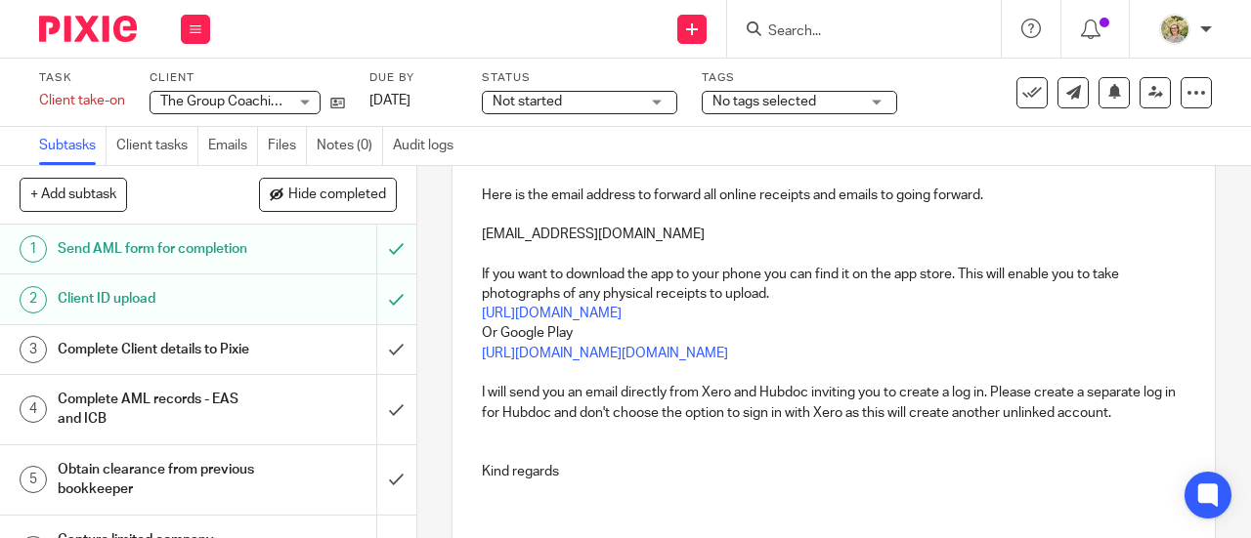
click at [711, 392] on p "I will send you an email directly from Xero and Hubdoc inviting you to create a…" at bounding box center [833, 403] width 703 height 40
click at [748, 395] on p "I will send you an email directly from Xero and Hubdoc inviting you to create a…" at bounding box center [833, 403] width 703 height 40
click at [754, 397] on p "I will send you an email directly from Xero and Hubdoc inviting you to create a…" at bounding box center [833, 403] width 703 height 40
drag, startPoint x: 751, startPoint y: 396, endPoint x: 700, endPoint y: 399, distance: 51.9
click at [700, 399] on p "I will send you an email directly from Xero and Hubdoc inviting you to create a…" at bounding box center [833, 403] width 703 height 40
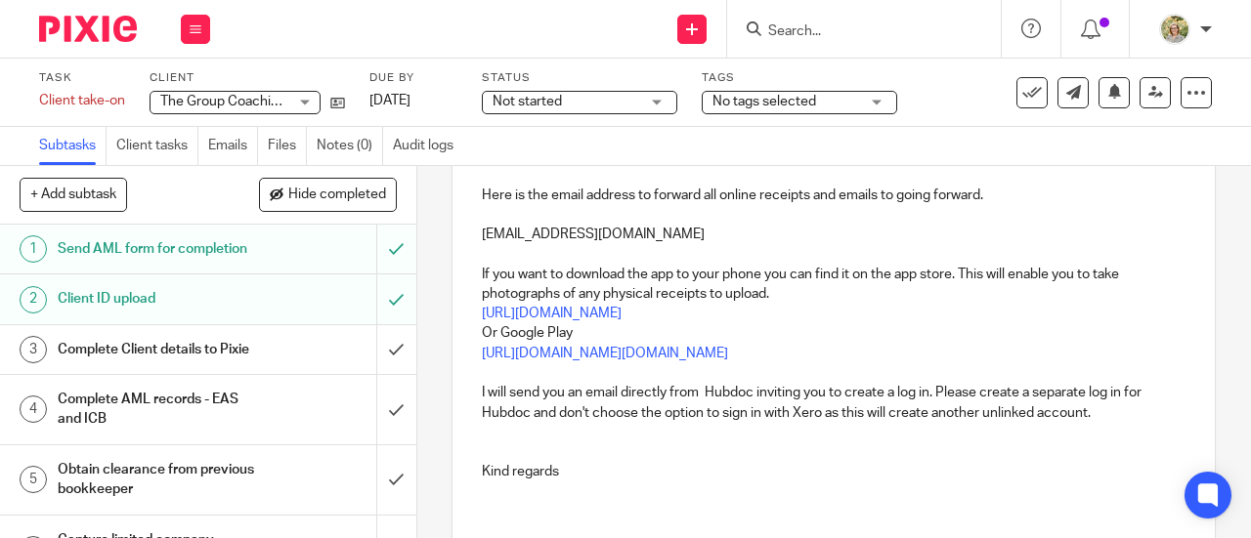
click at [1098, 417] on p "I will send you an email directly from Hubdoc inviting you to create a log in. …" at bounding box center [833, 403] width 703 height 40
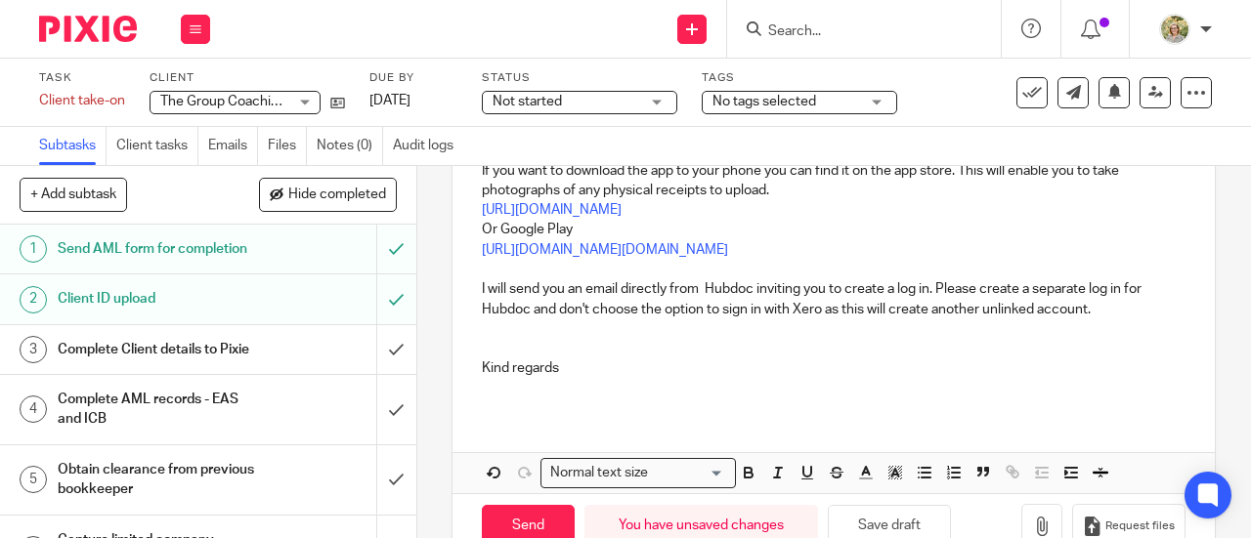
scroll to position [448, 0]
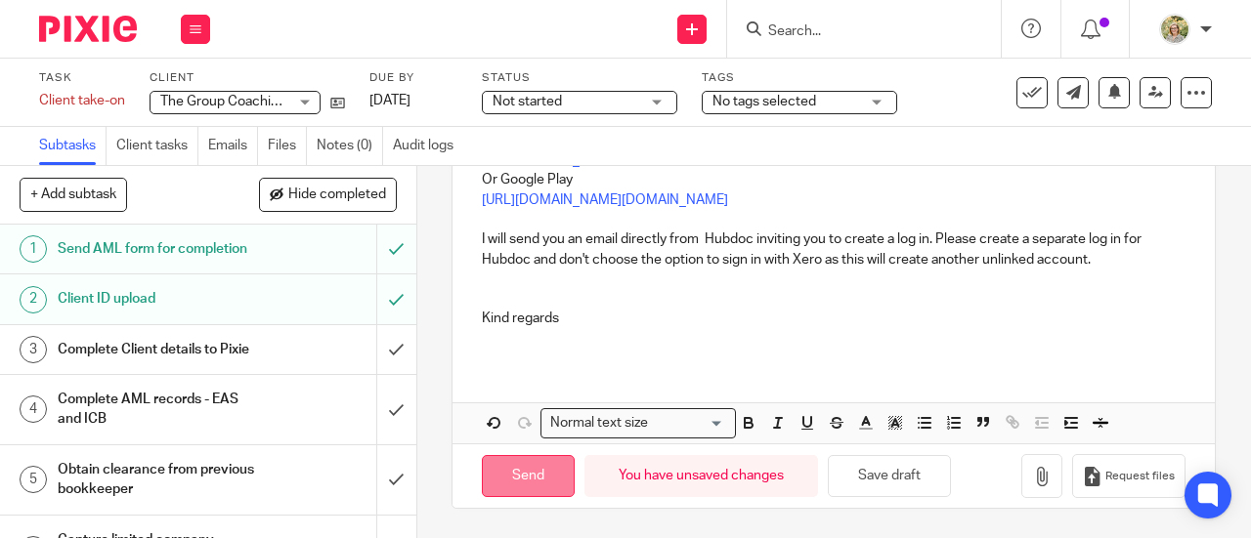
click at [510, 486] on input "Send" at bounding box center [528, 476] width 93 height 42
type input "Sent"
